Goal: Find specific page/section: Find specific page/section

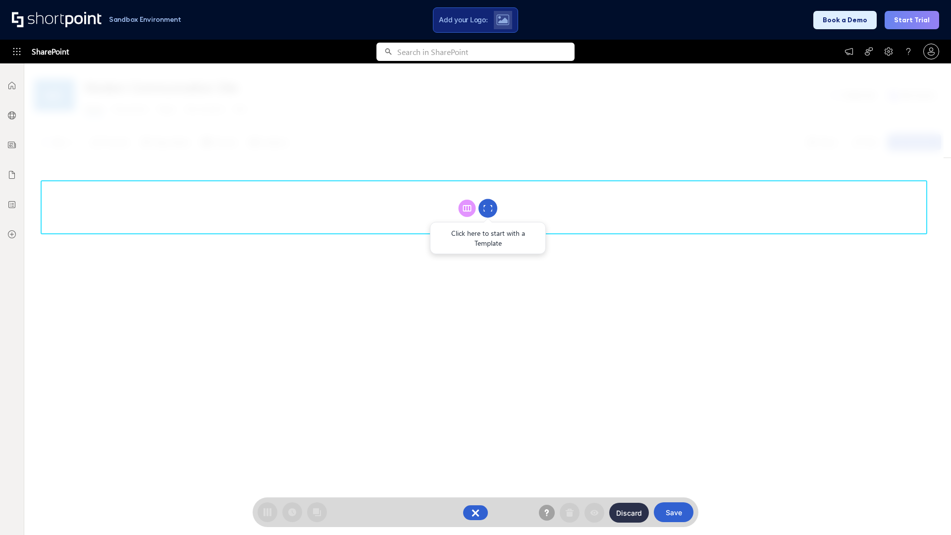
click at [488, 208] on circle at bounding box center [488, 208] width 19 height 19
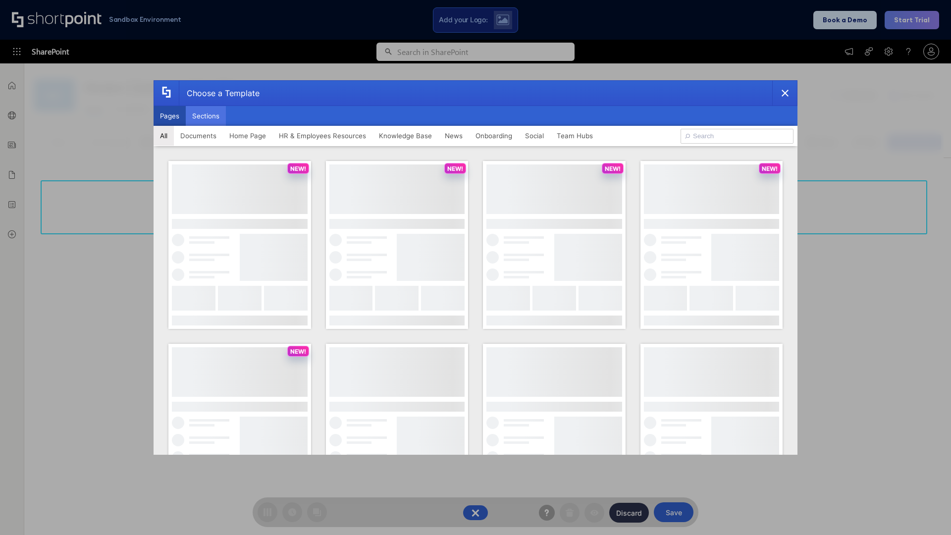
click at [206, 116] on button "Sections" at bounding box center [206, 116] width 40 height 20
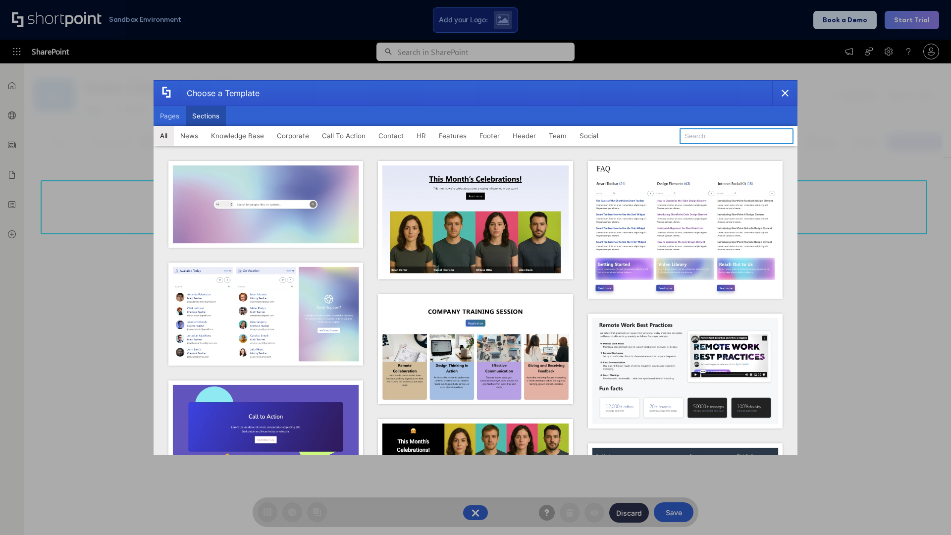
type input "Articles"
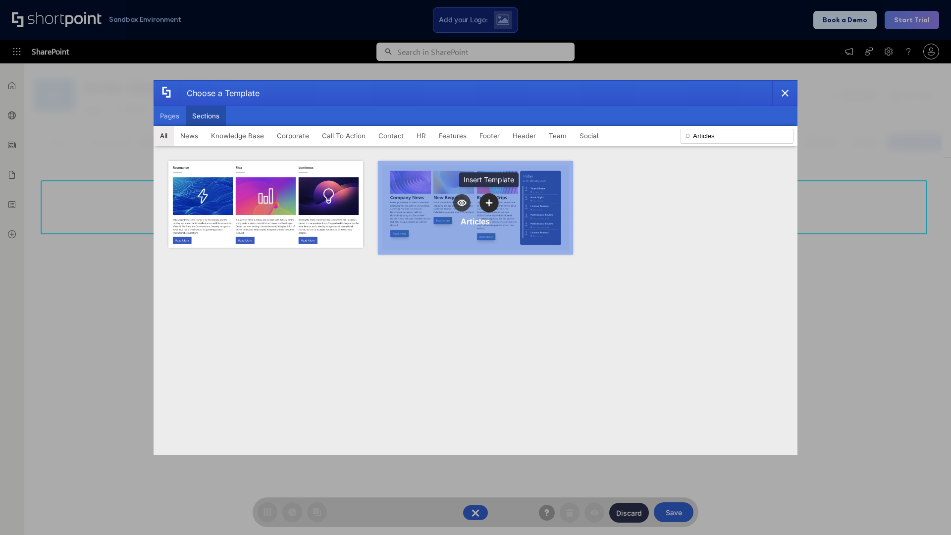
click at [489, 203] on icon "template selector" at bounding box center [489, 202] width 7 height 7
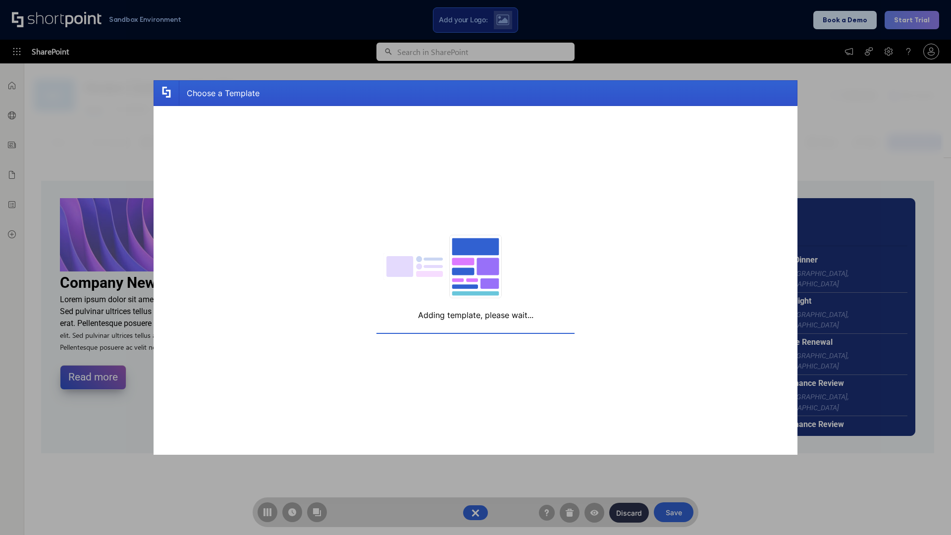
scroll to position [7, 7]
